Goal: Task Accomplishment & Management: Use online tool/utility

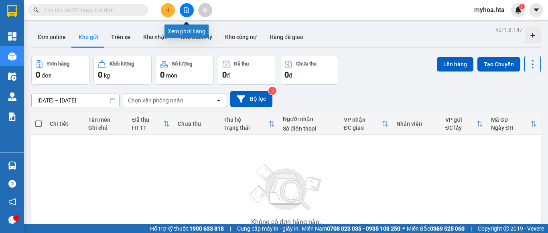
click at [186, 12] on icon "file-add" at bounding box center [187, 10] width 6 height 6
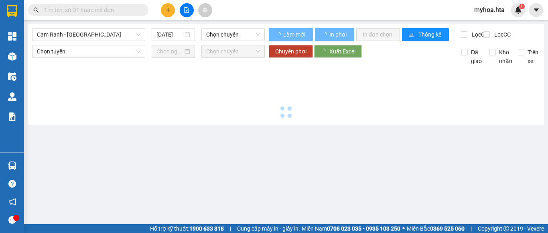
type input "[DATE]"
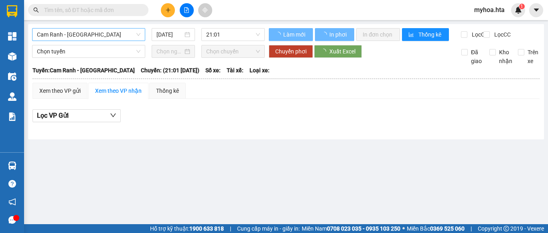
click at [85, 32] on span "Cam Ranh - [GEOGRAPHIC_DATA]" at bounding box center [89, 34] width 104 height 12
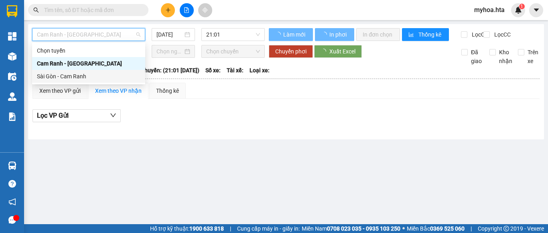
click at [76, 77] on div "Sài Gòn - Cam Ranh" at bounding box center [89, 76] width 104 height 9
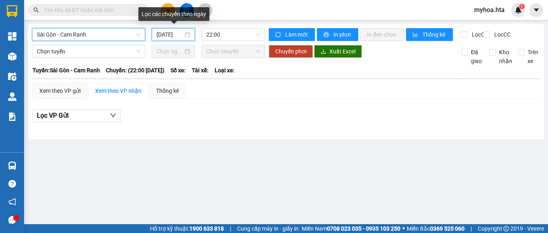
click at [166, 34] on input "[DATE]" at bounding box center [169, 34] width 26 height 9
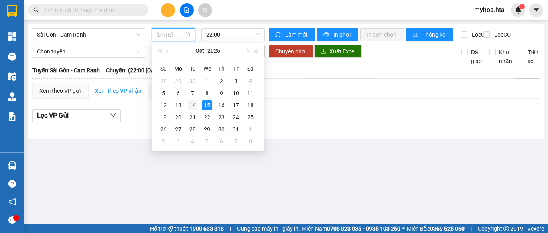
click at [191, 106] on div "14" at bounding box center [193, 105] width 10 height 10
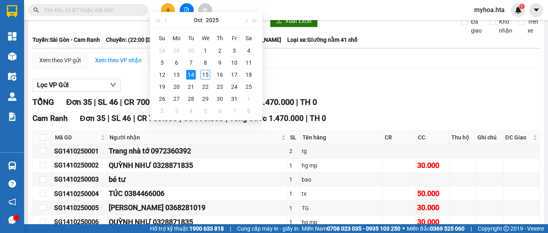
type input "[DATE]"
click at [319, 65] on div "Xem theo VP gửi Xem theo VP nhận Thống kê" at bounding box center [285, 60] width 507 height 16
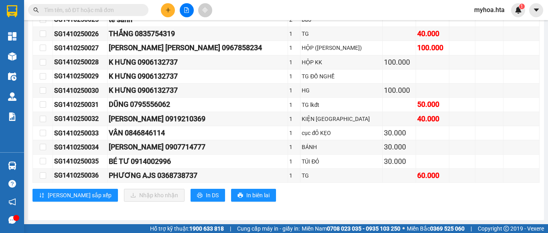
scroll to position [494, 0]
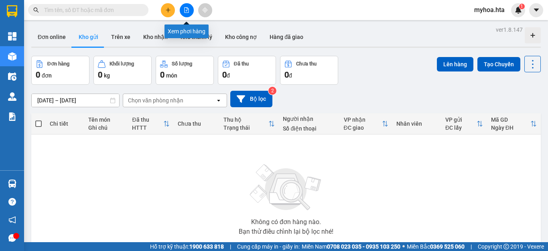
click at [187, 7] on button at bounding box center [187, 10] width 14 height 14
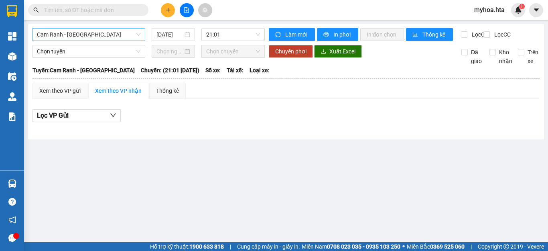
click at [135, 34] on span "Cam Ranh - Sài Gòn" at bounding box center [89, 34] width 104 height 12
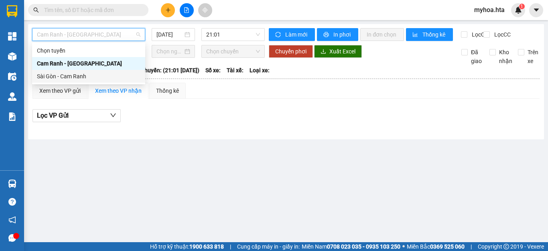
click at [73, 76] on div "Sài Gòn - Cam Ranh" at bounding box center [89, 76] width 104 height 9
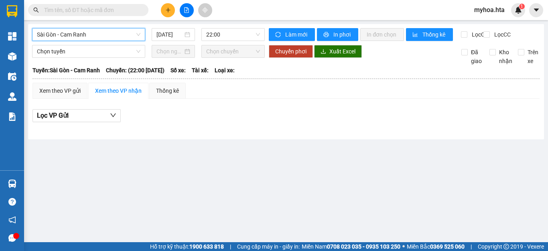
click at [131, 38] on span "Sài Gòn - Cam Ranh" at bounding box center [89, 34] width 104 height 12
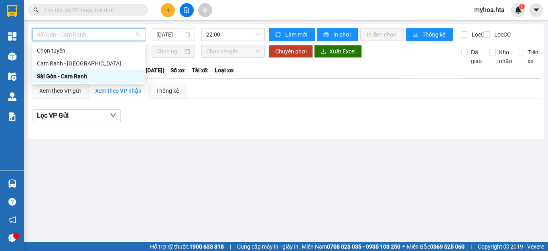
drag, startPoint x: 97, startPoint y: 74, endPoint x: 120, endPoint y: 59, distance: 27.8
click at [97, 74] on div "Sài Gòn - Cam Ranh" at bounding box center [89, 76] width 104 height 9
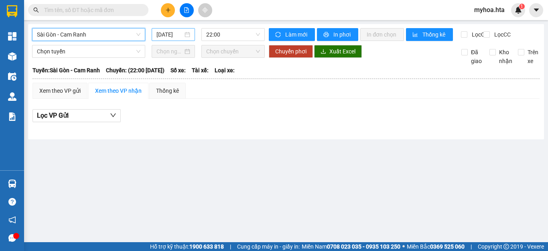
click at [173, 34] on input "15/10/2025" at bounding box center [169, 34] width 26 height 9
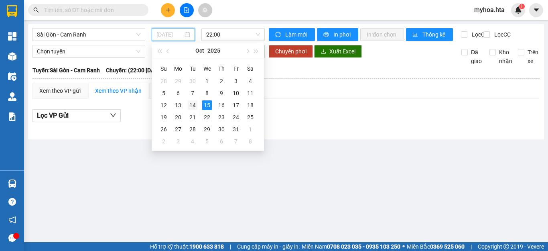
click at [196, 108] on div "14" at bounding box center [193, 105] width 10 height 10
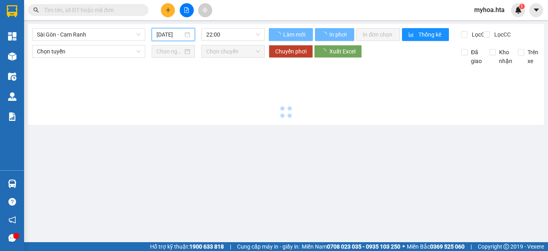
type input "14/10/2025"
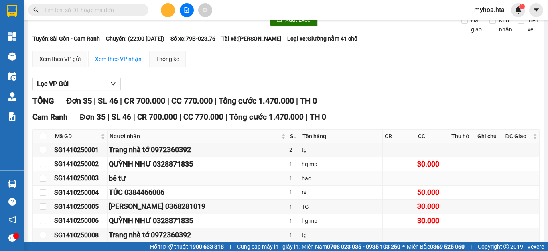
scroll to position [80, 0]
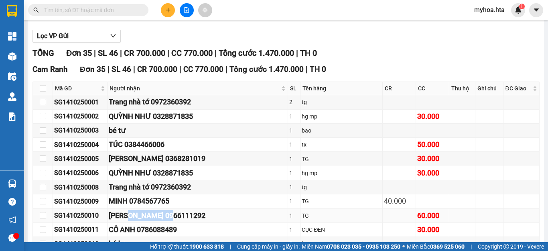
drag, startPoint x: 195, startPoint y: 218, endPoint x: 145, endPoint y: 224, distance: 49.8
click at [145, 221] on div "[PERSON_NAME] 0966111292" at bounding box center [198, 215] width 178 height 11
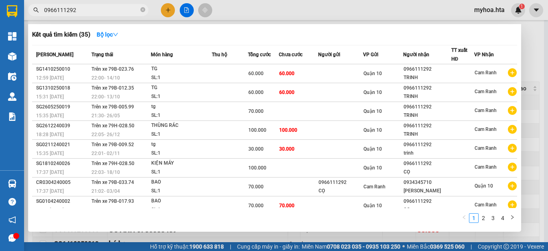
type input "0966111292"
click at [539, 58] on div at bounding box center [274, 125] width 548 height 251
